Goal: Task Accomplishment & Management: Complete application form

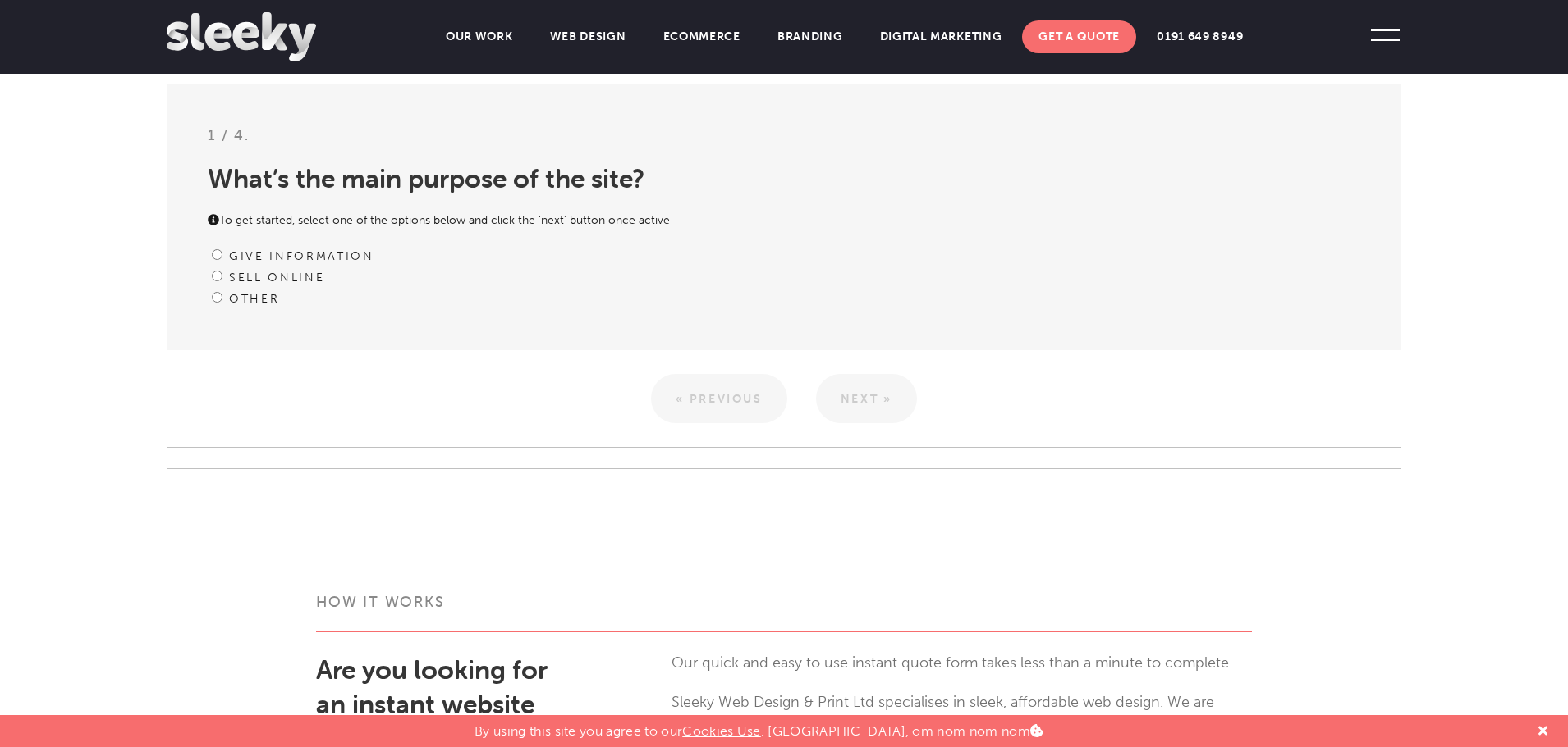
scroll to position [491, 0]
click at [317, 256] on label "Give information" at bounding box center [301, 255] width 146 height 14
click at [223, 256] on input "Give information" at bounding box center [217, 253] width 11 height 11
radio input "true"
click at [860, 403] on link "Next »" at bounding box center [866, 396] width 101 height 49
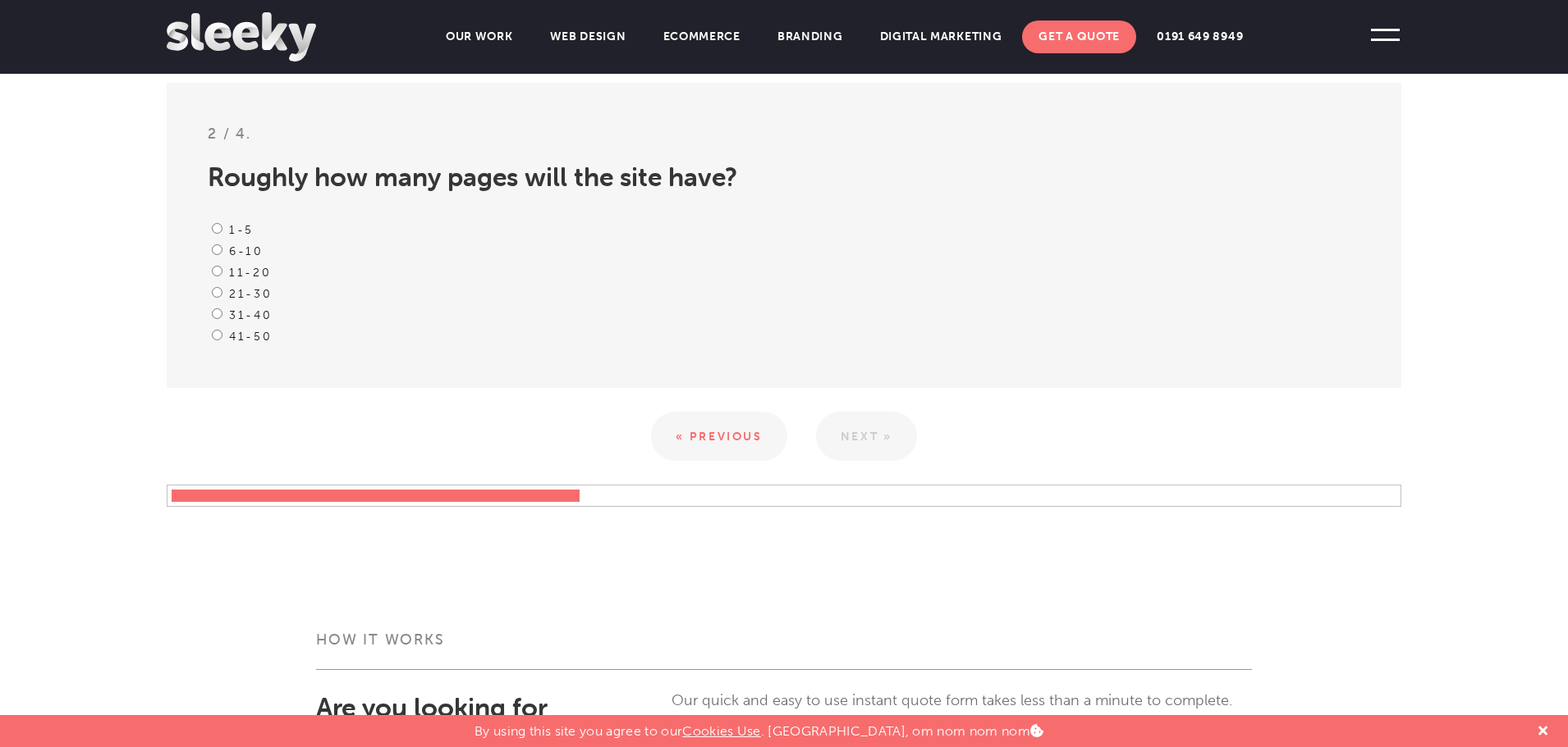
click at [249, 313] on label "31-40" at bounding box center [250, 315] width 43 height 14
click at [223, 313] on input "31-40" at bounding box center [217, 313] width 11 height 11
radio input "true"
click at [850, 429] on link "Next »" at bounding box center [866, 436] width 101 height 49
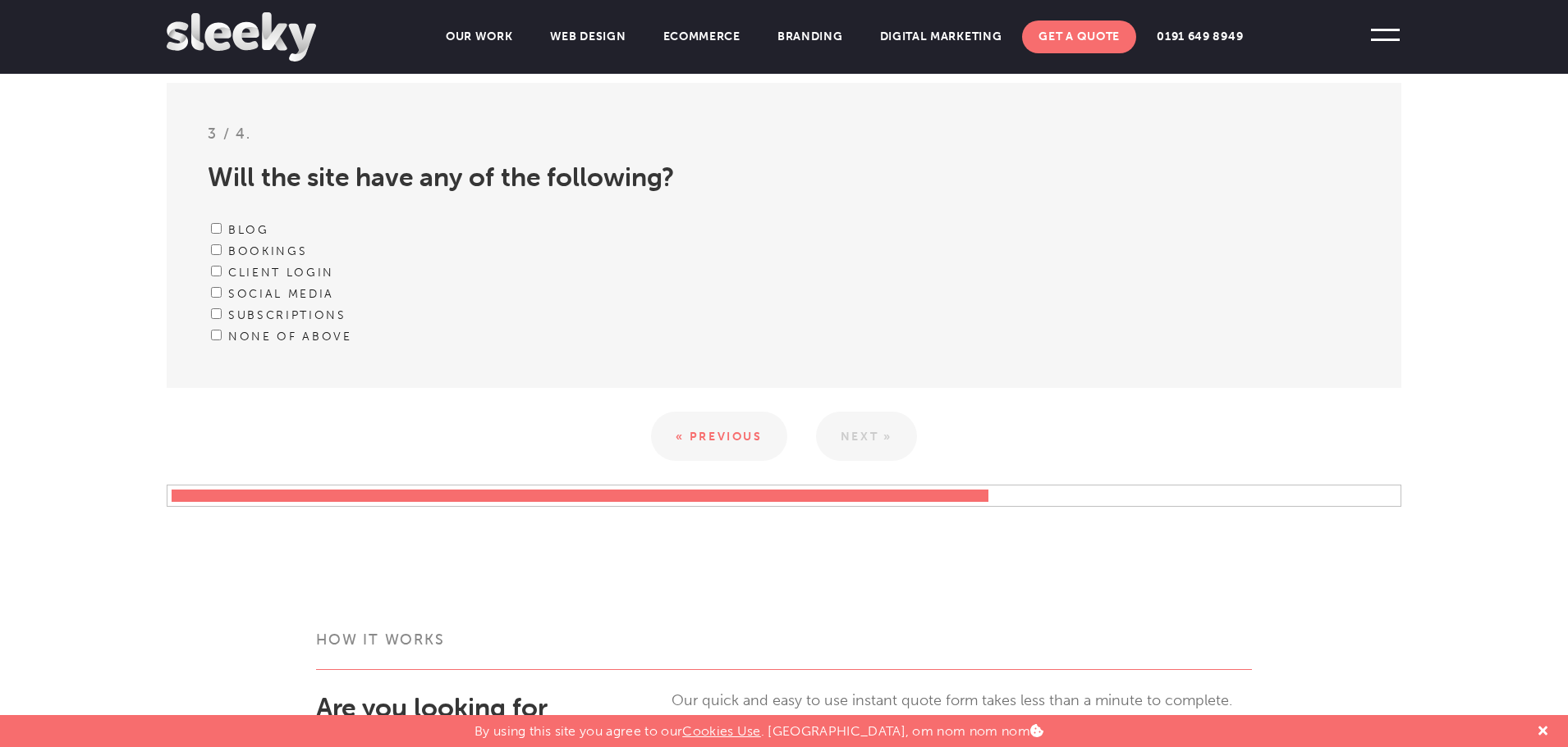
click at [208, 228] on div "Blog" at bounding box center [784, 229] width 1153 height 21
click at [215, 231] on input "Blog" at bounding box center [216, 228] width 11 height 11
checkbox input "true"
click at [214, 248] on input "Bookings" at bounding box center [216, 249] width 11 height 11
checkbox input "true"
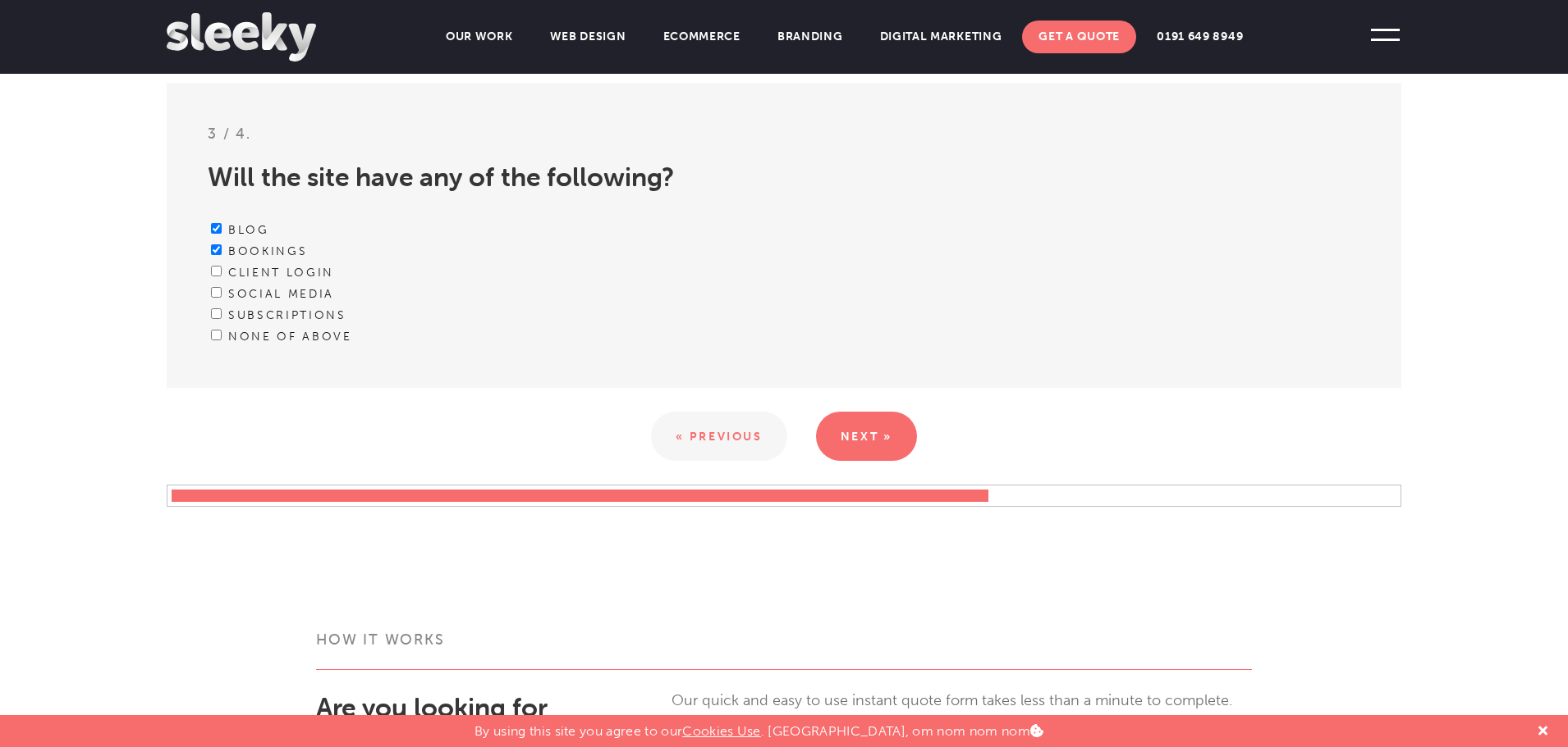
click at [213, 270] on input "Client Login" at bounding box center [216, 270] width 11 height 11
checkbox input "true"
click at [215, 288] on input "Social media" at bounding box center [216, 292] width 11 height 11
checkbox input "true"
click at [826, 420] on link "Next »" at bounding box center [866, 436] width 101 height 49
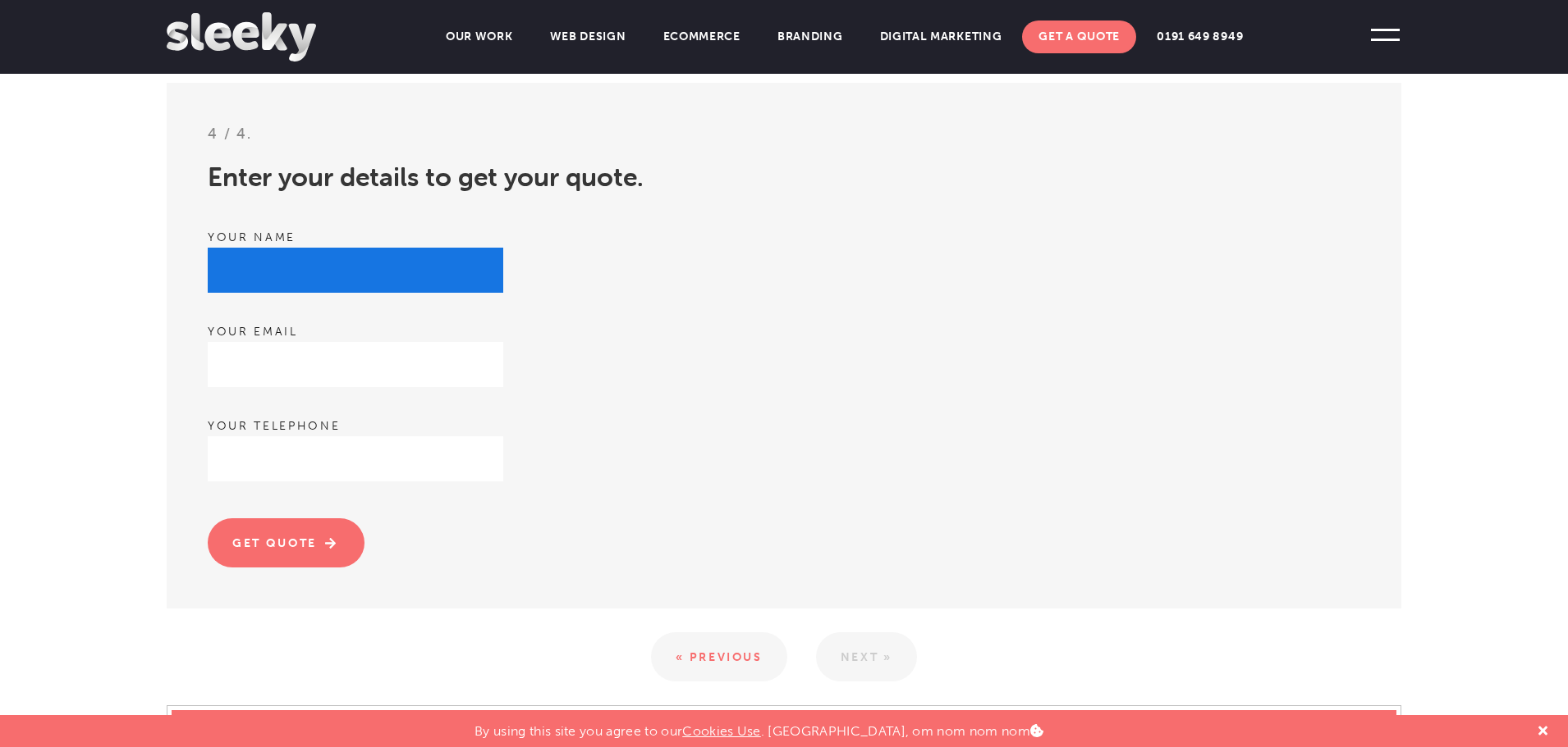
click at [382, 269] on input "text" at bounding box center [356, 270] width 295 height 45
type input "[PERSON_NAME]"
type input "[EMAIL_ADDRESS][DOMAIN_NAME]"
type input "8552452787"
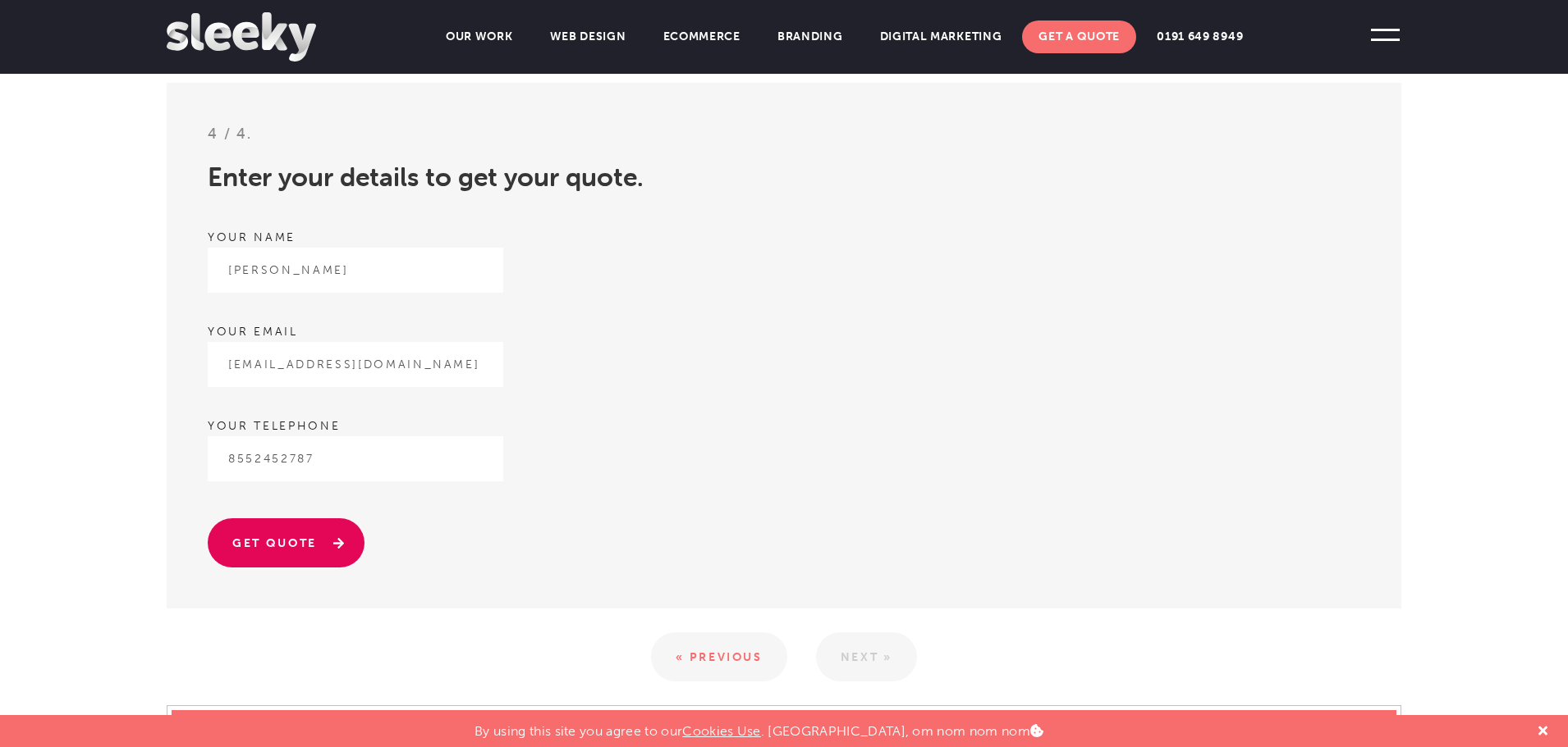
click at [315, 537] on input "Get quote" at bounding box center [286, 543] width 156 height 49
